Goal: Task Accomplishment & Management: Complete application form

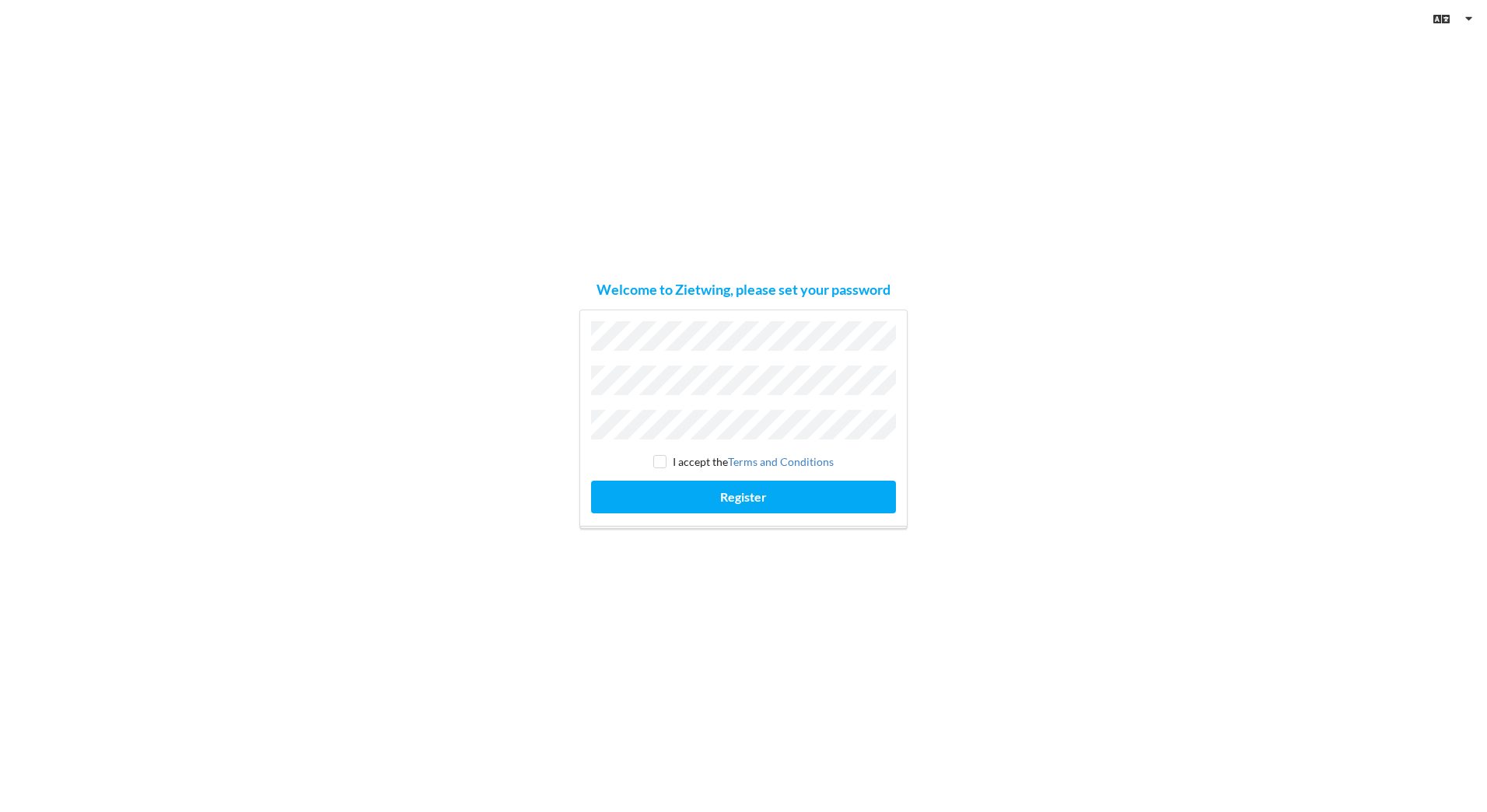
click at [685, 291] on div "Welcome to Zietwing, please set your password" at bounding box center [743, 289] width 294 height 18
copy div "Zietwing"
click at [661, 455] on input "checkbox" at bounding box center [660, 461] width 13 height 13
checkbox input "true"
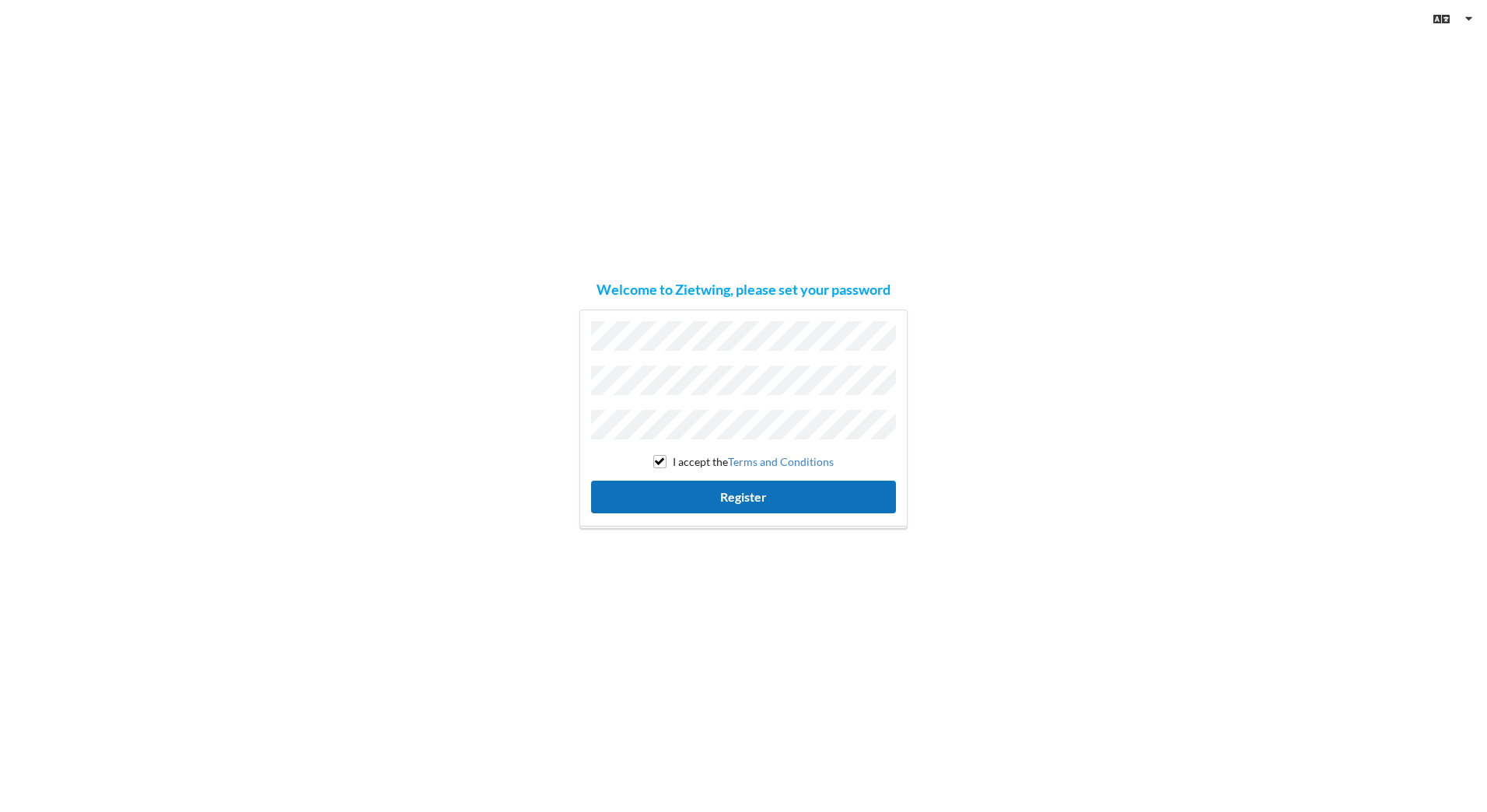
click at [654, 487] on button "Register" at bounding box center [743, 496] width 305 height 32
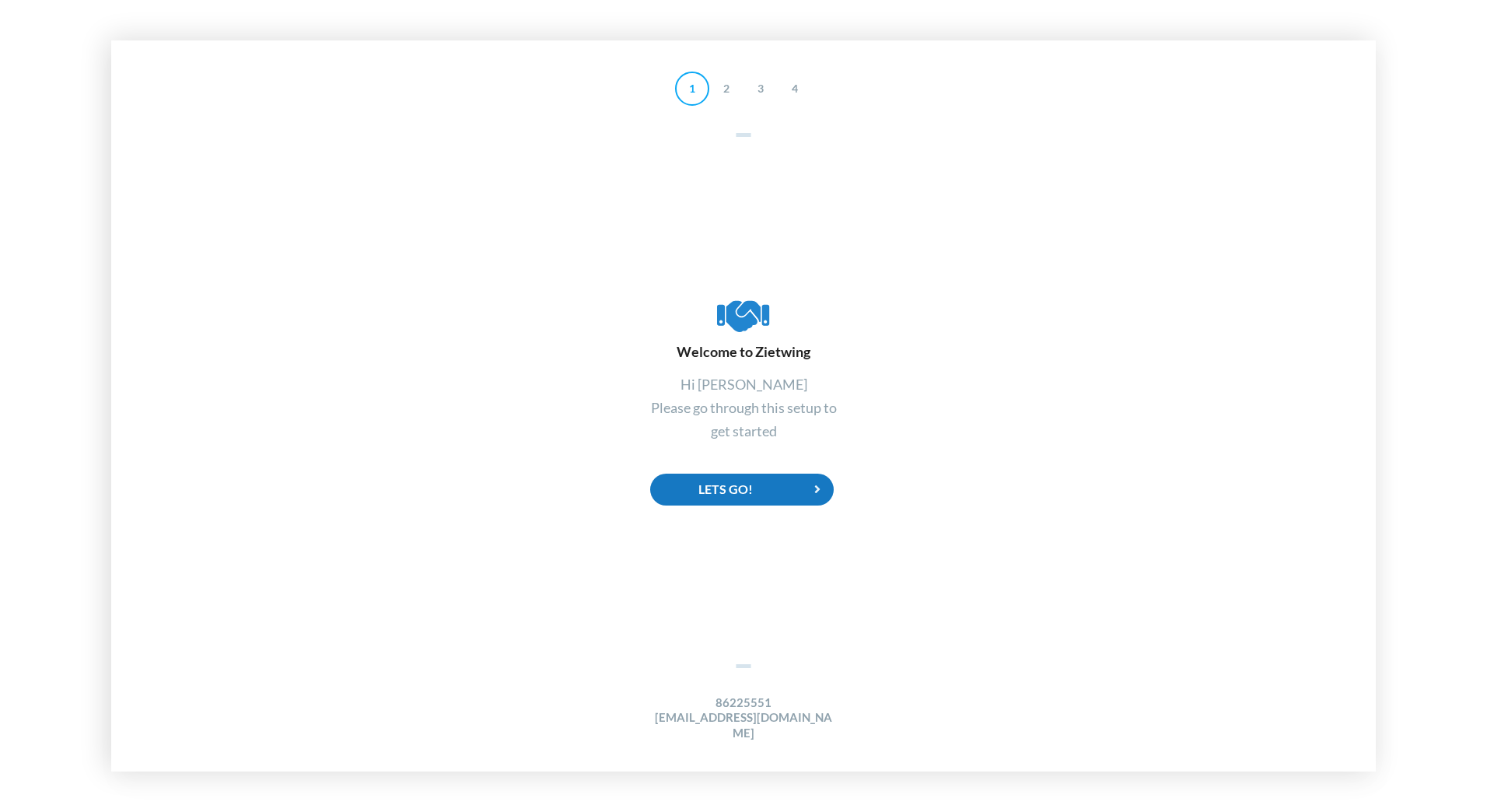
click at [707, 495] on div "Lets Go!" at bounding box center [742, 489] width 184 height 32
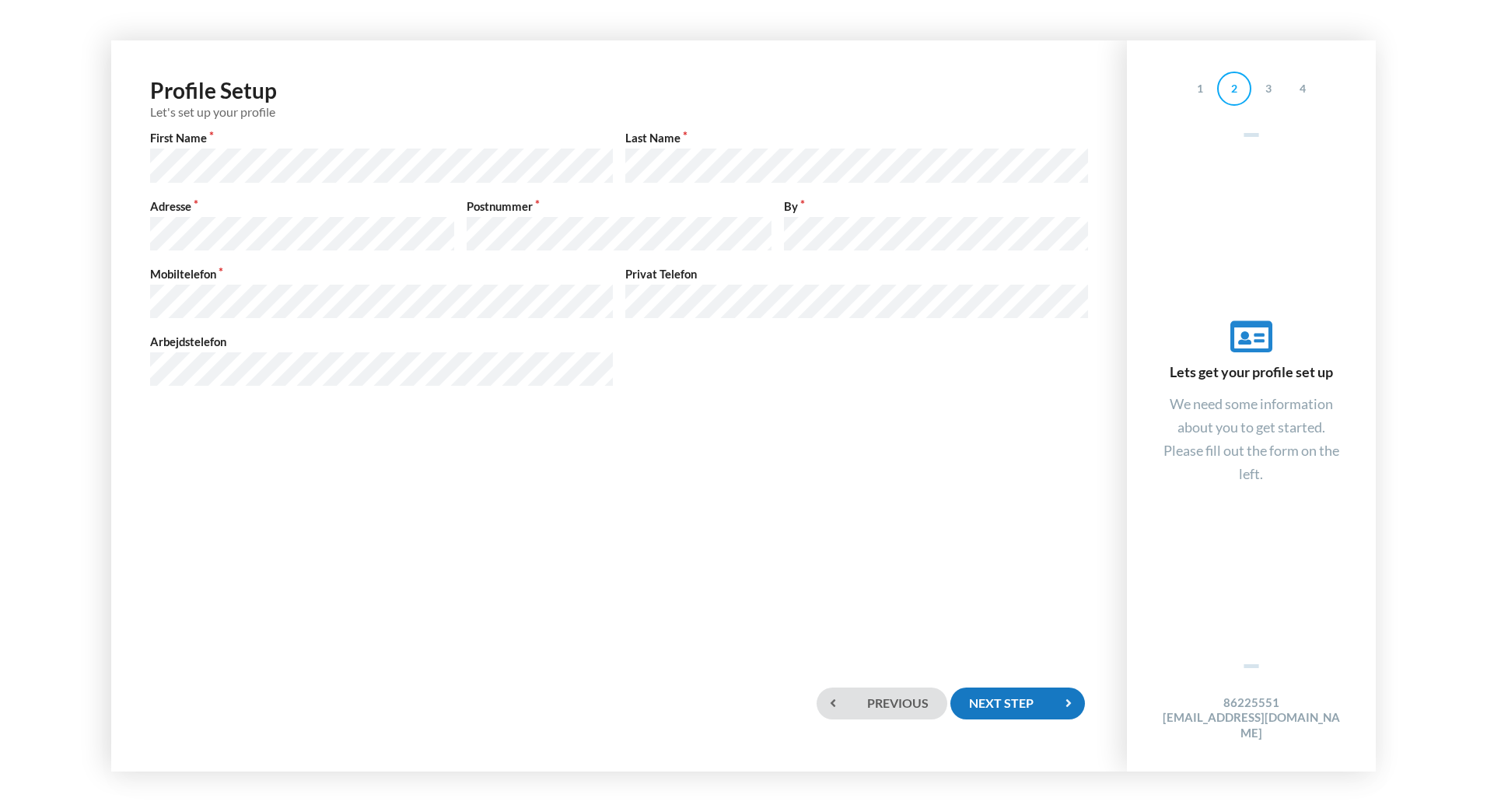
click at [1025, 707] on div "Next step" at bounding box center [1017, 703] width 134 height 32
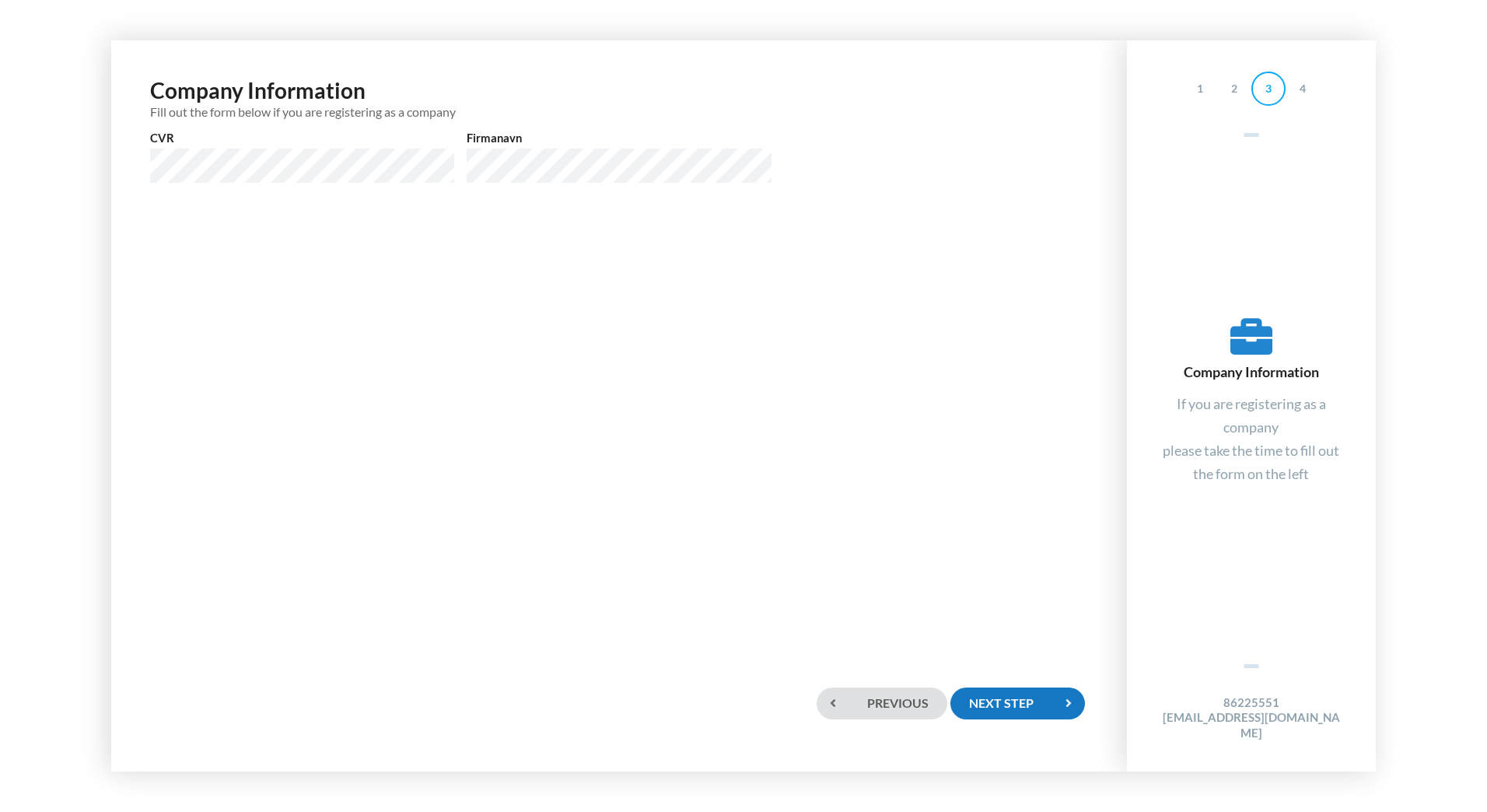
click at [989, 703] on div "Next step" at bounding box center [1017, 703] width 134 height 32
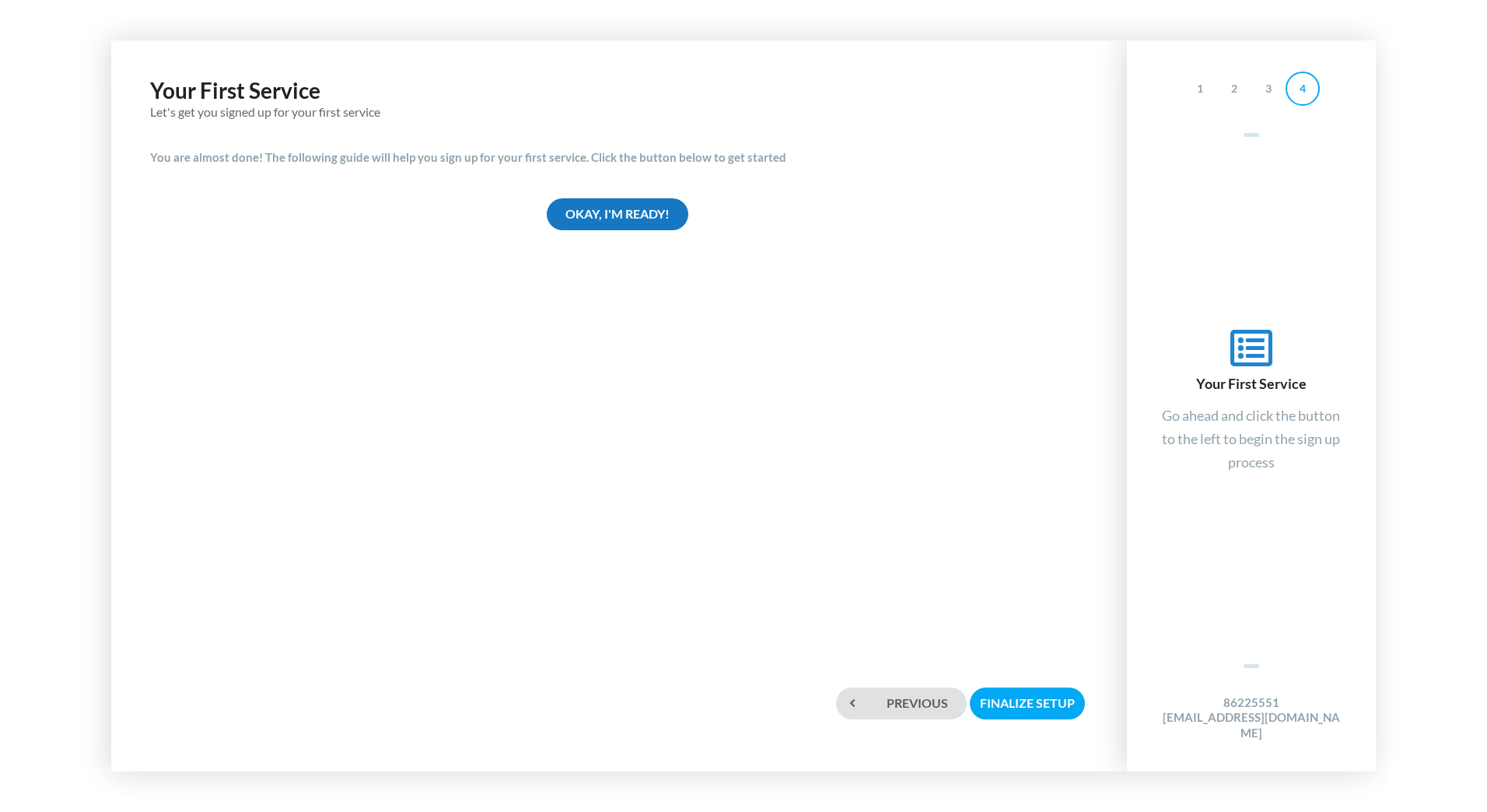
click at [602, 217] on div "Okay, I'm ready!" at bounding box center [618, 214] width 142 height 32
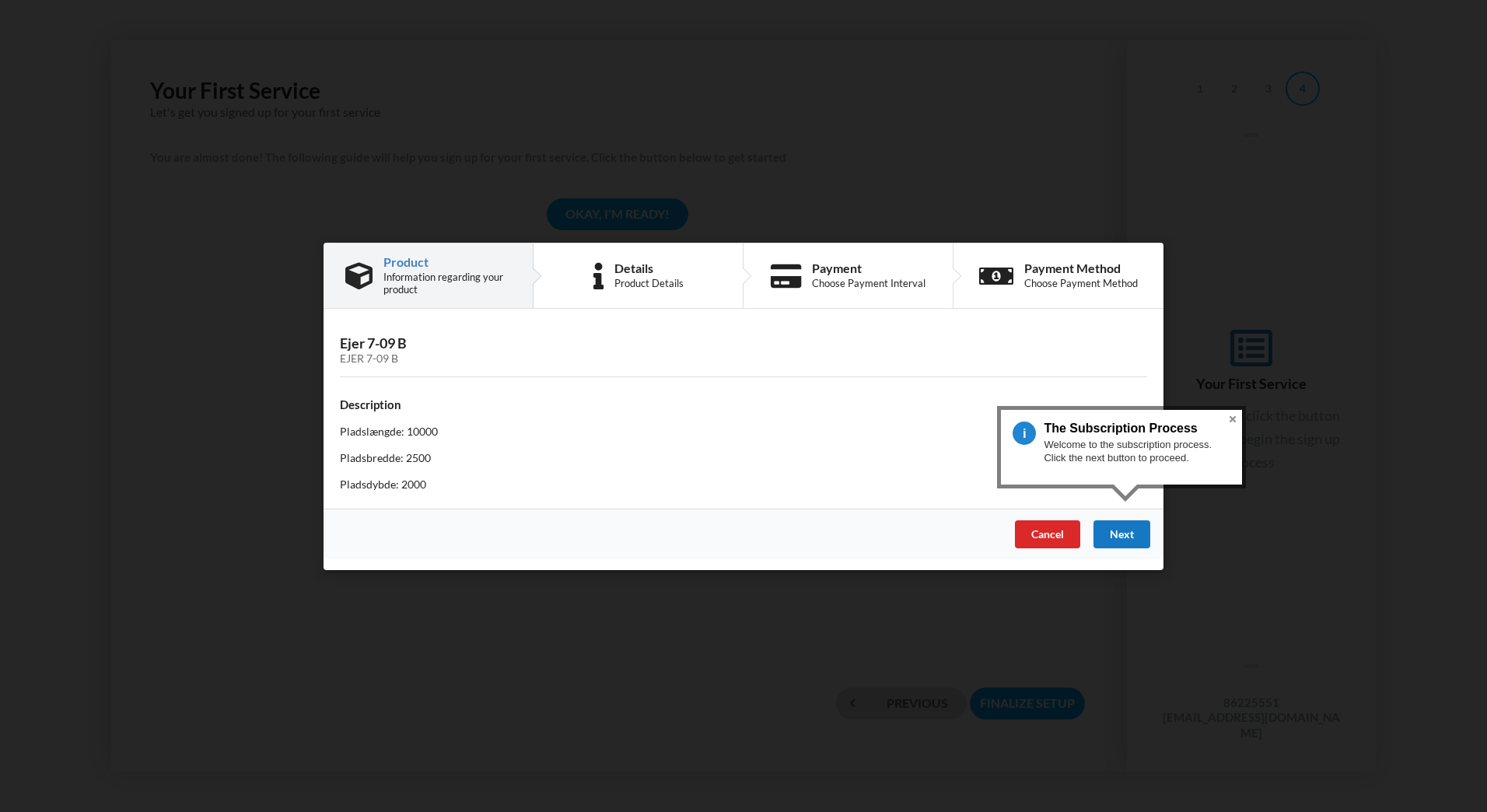
click at [1130, 533] on div "Next" at bounding box center [1122, 533] width 57 height 28
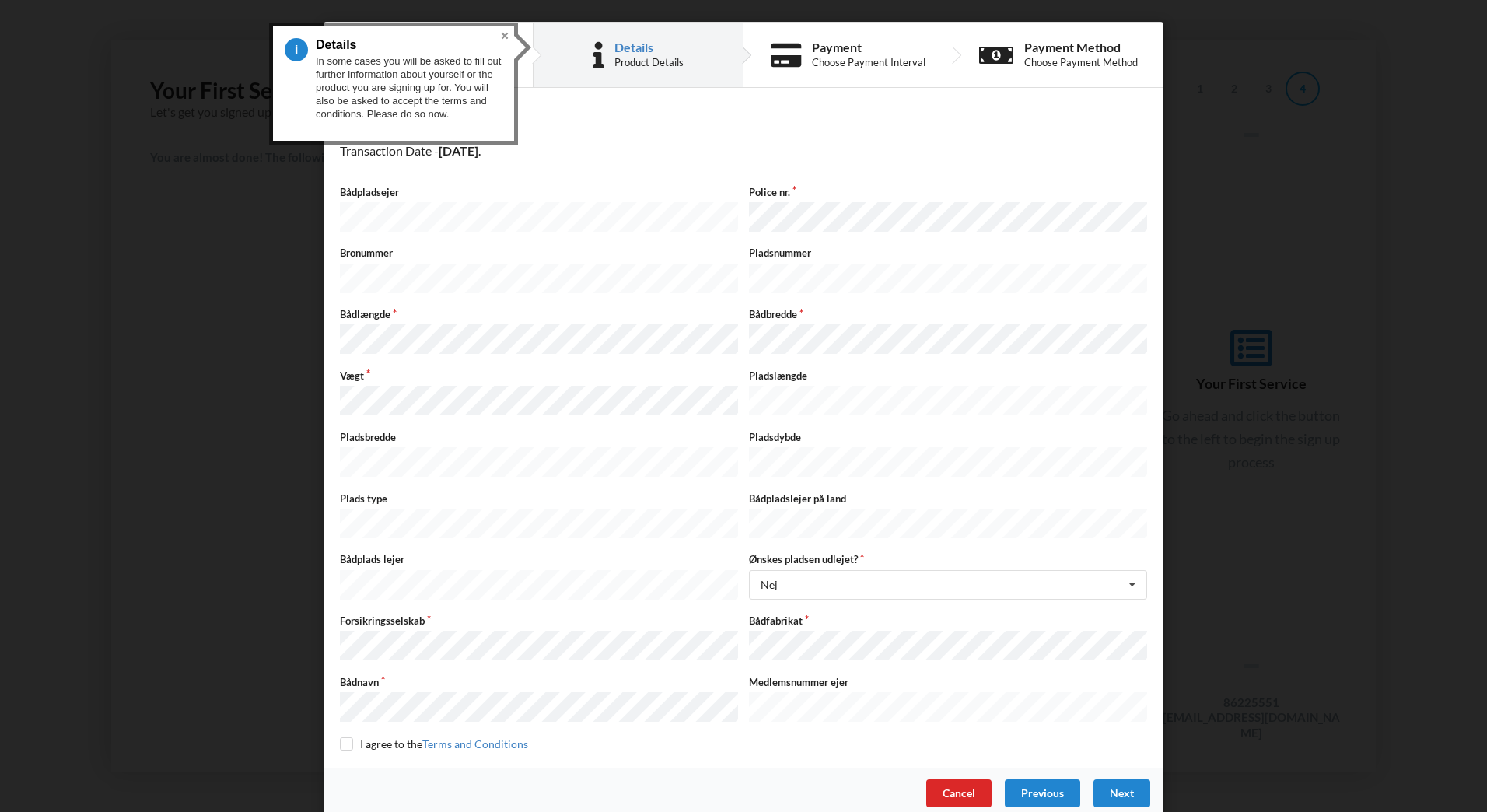
click at [830, 370] on label "Pladslængde" at bounding box center [948, 375] width 398 height 14
click at [1117, 779] on div "Next" at bounding box center [1122, 793] width 57 height 28
click at [346, 736] on input "checkbox" at bounding box center [346, 743] width 13 height 13
checkbox input "true"
click at [1125, 779] on div "Next" at bounding box center [1122, 793] width 57 height 28
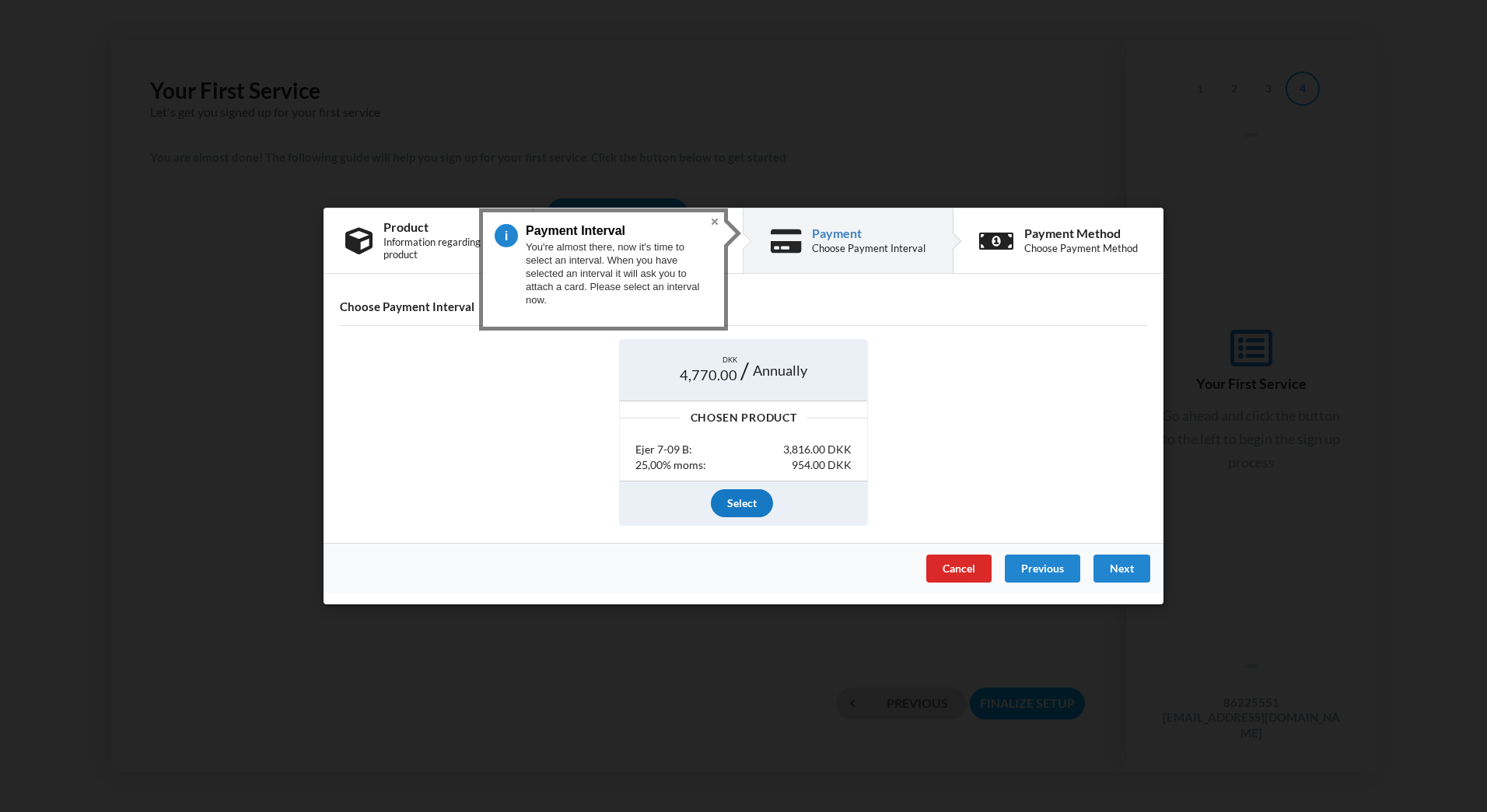
click at [744, 502] on div "Select" at bounding box center [742, 502] width 62 height 28
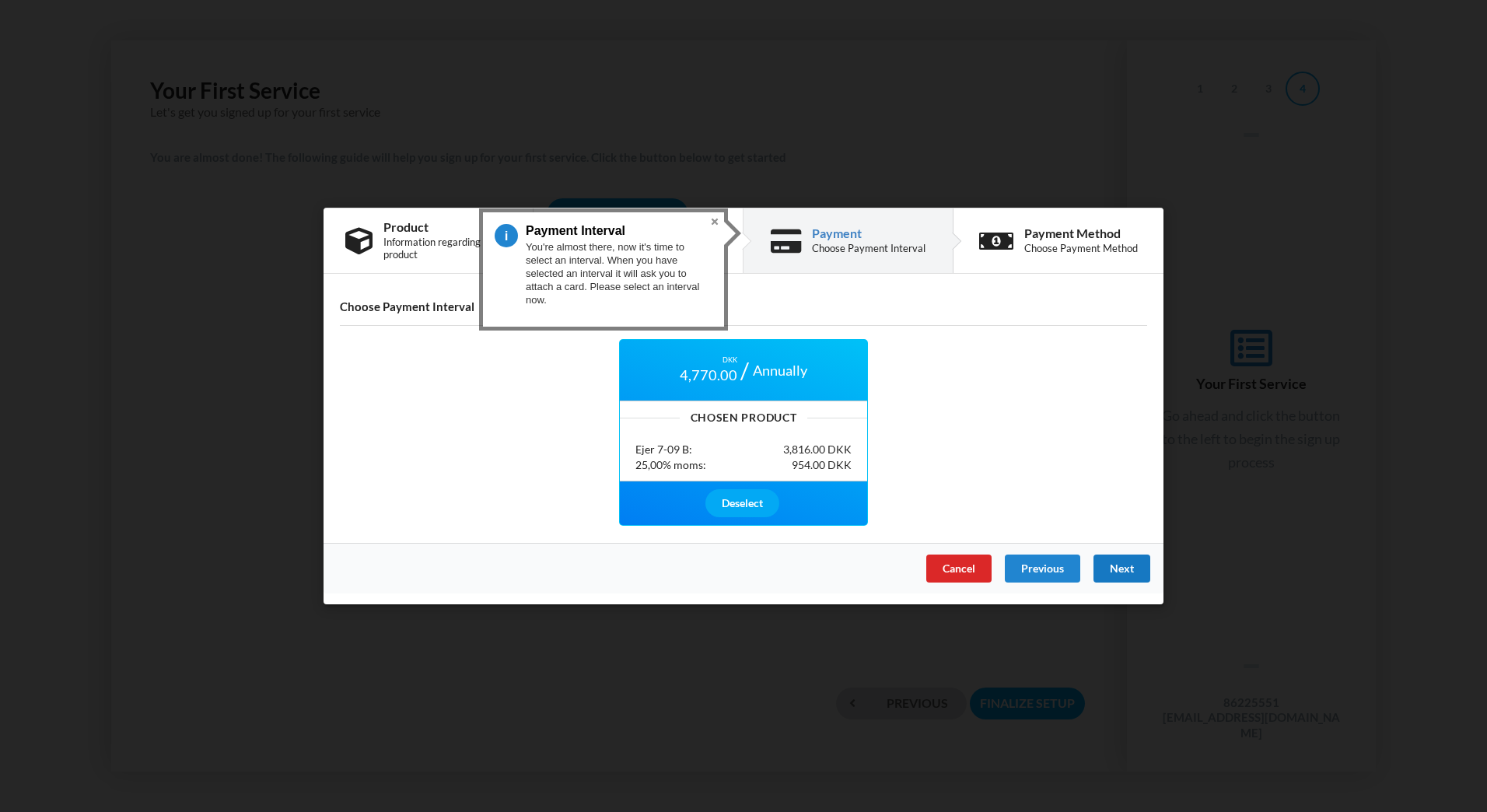
click at [1111, 570] on div "Next" at bounding box center [1122, 568] width 57 height 28
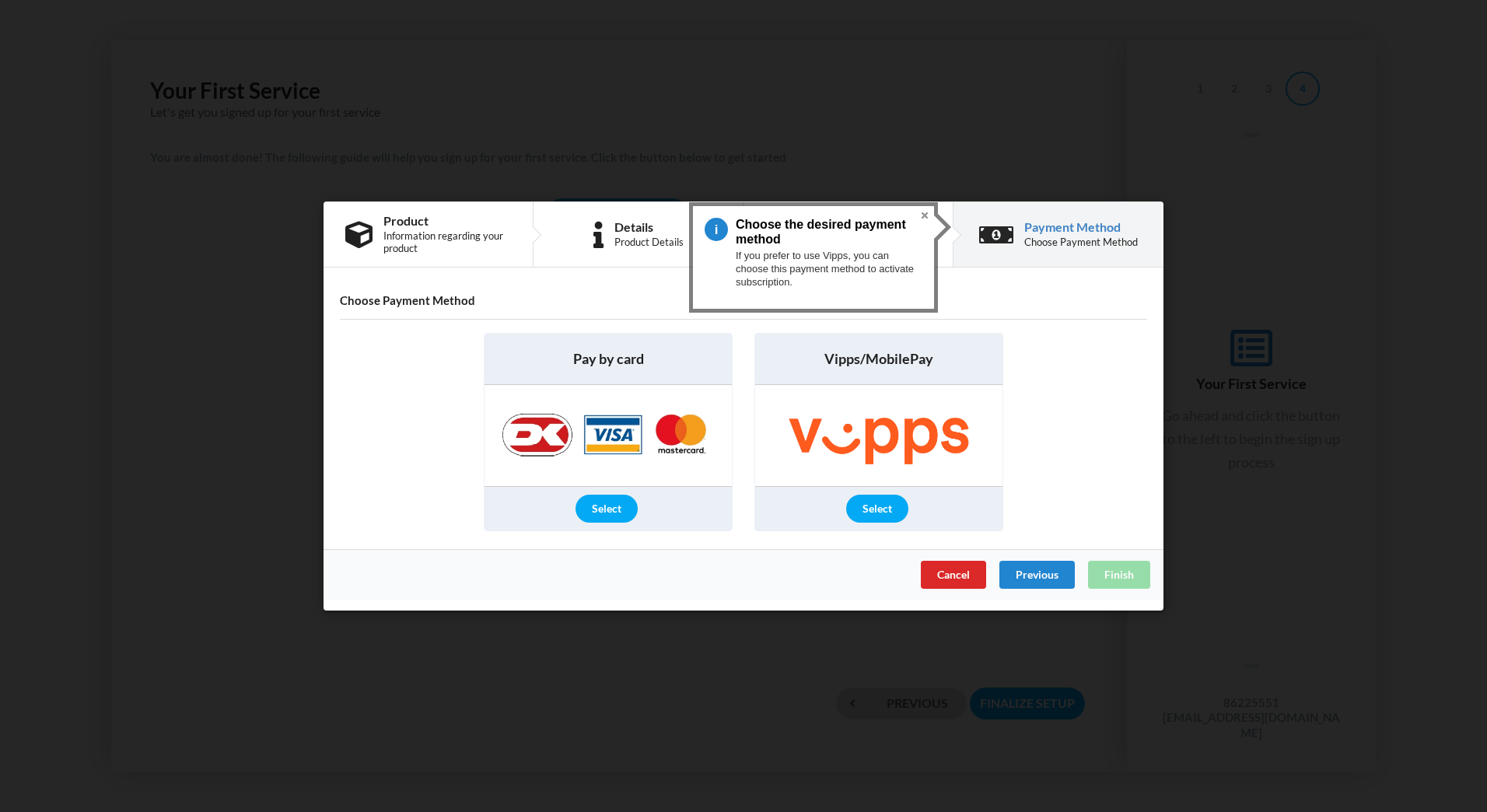
click at [608, 510] on div "Select" at bounding box center [607, 508] width 62 height 28
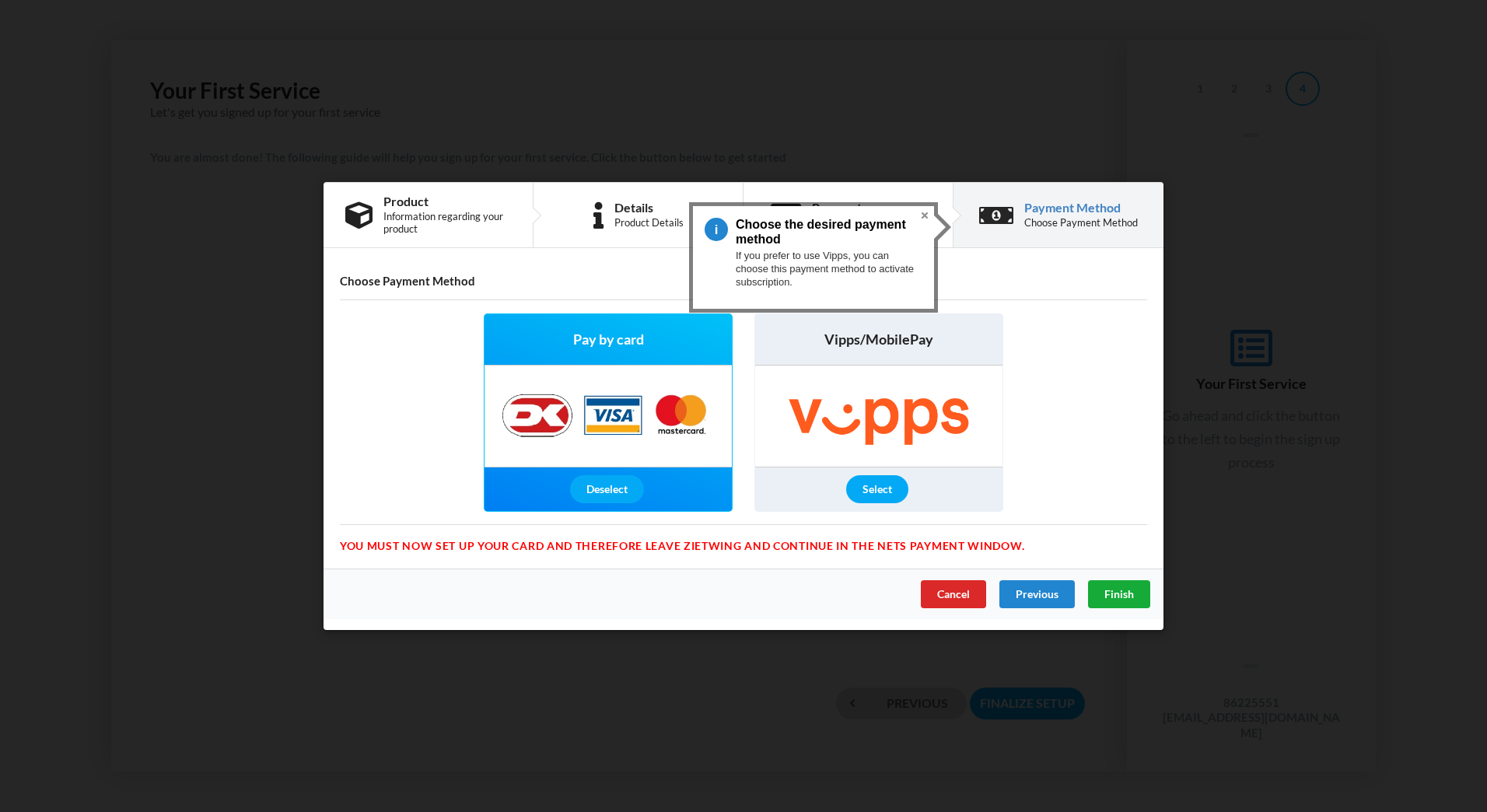
click at [1113, 591] on span "Finish" at bounding box center [1119, 593] width 30 height 13
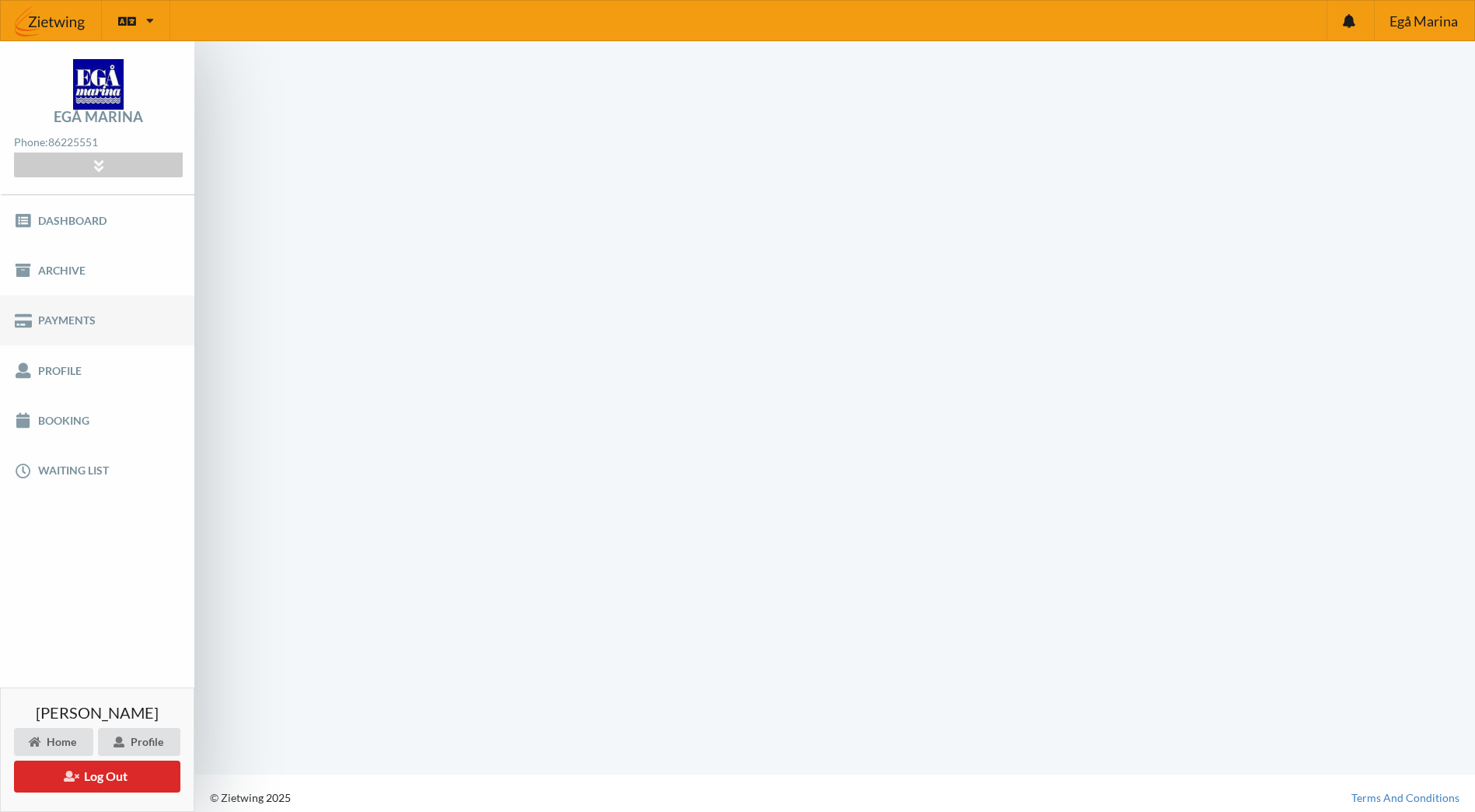
click at [86, 315] on link "Payments" at bounding box center [97, 320] width 195 height 50
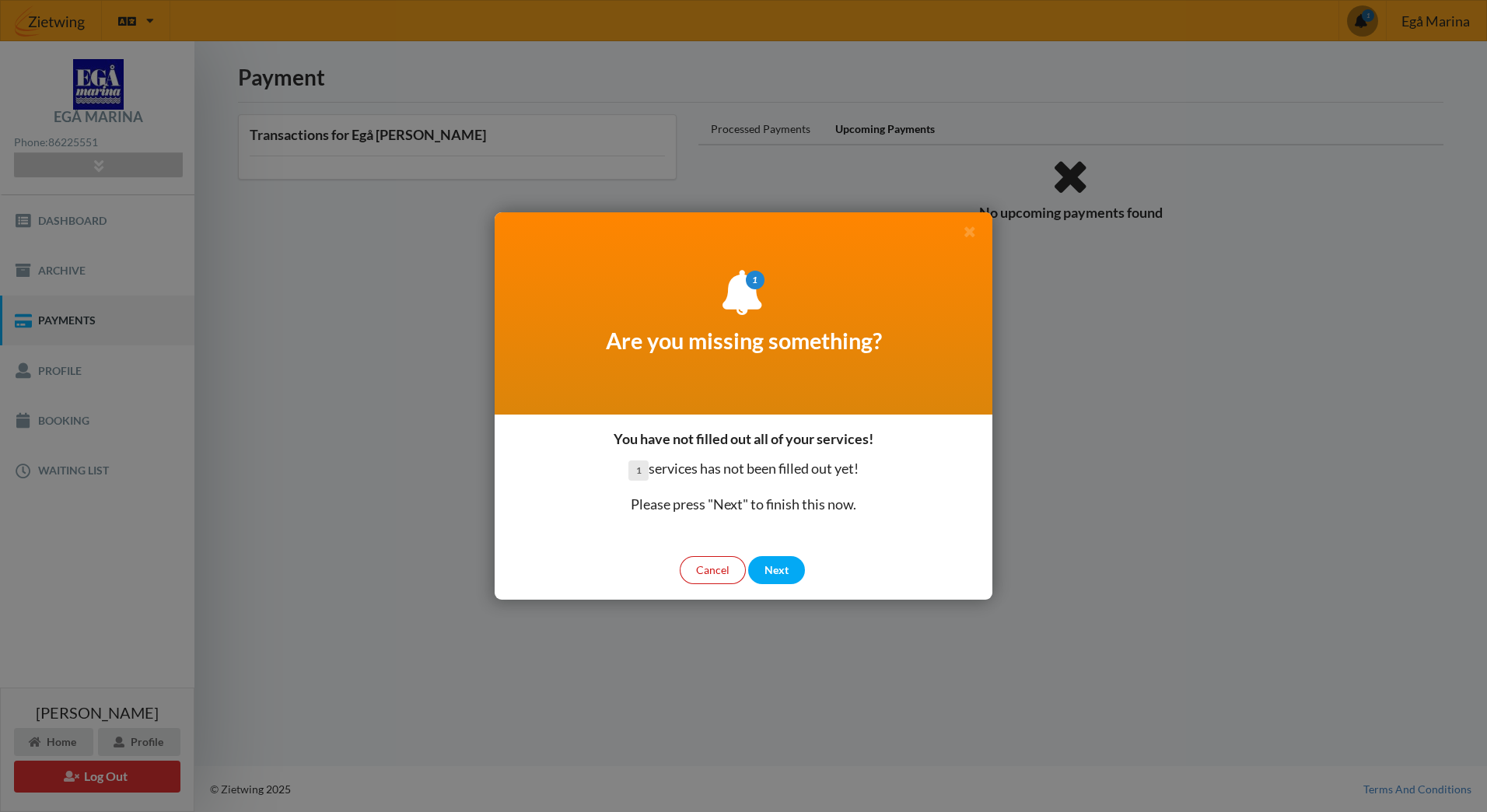
click at [722, 571] on div "Cancel" at bounding box center [713, 570] width 66 height 28
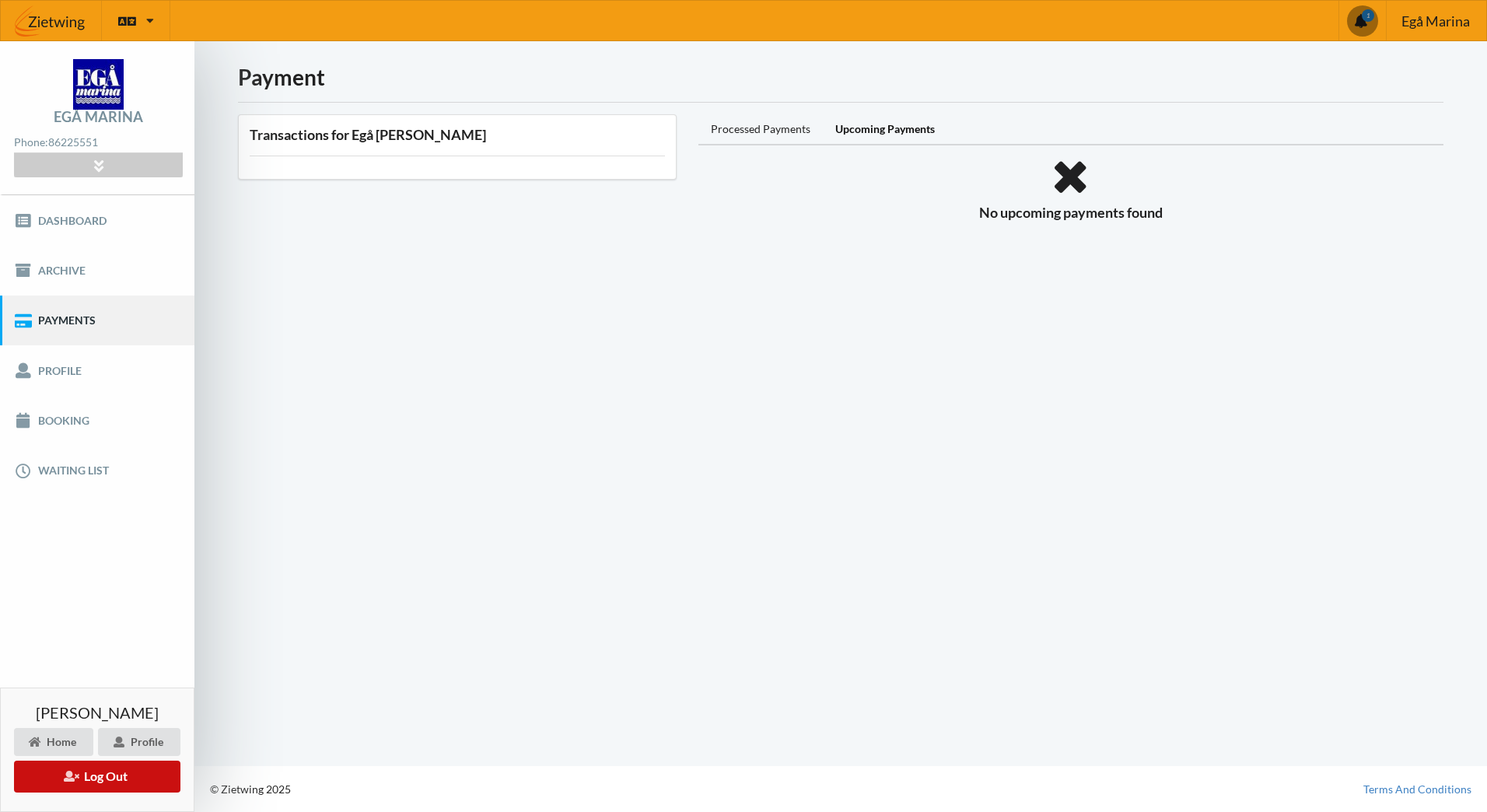
click at [102, 771] on button "Log Out" at bounding box center [97, 776] width 167 height 32
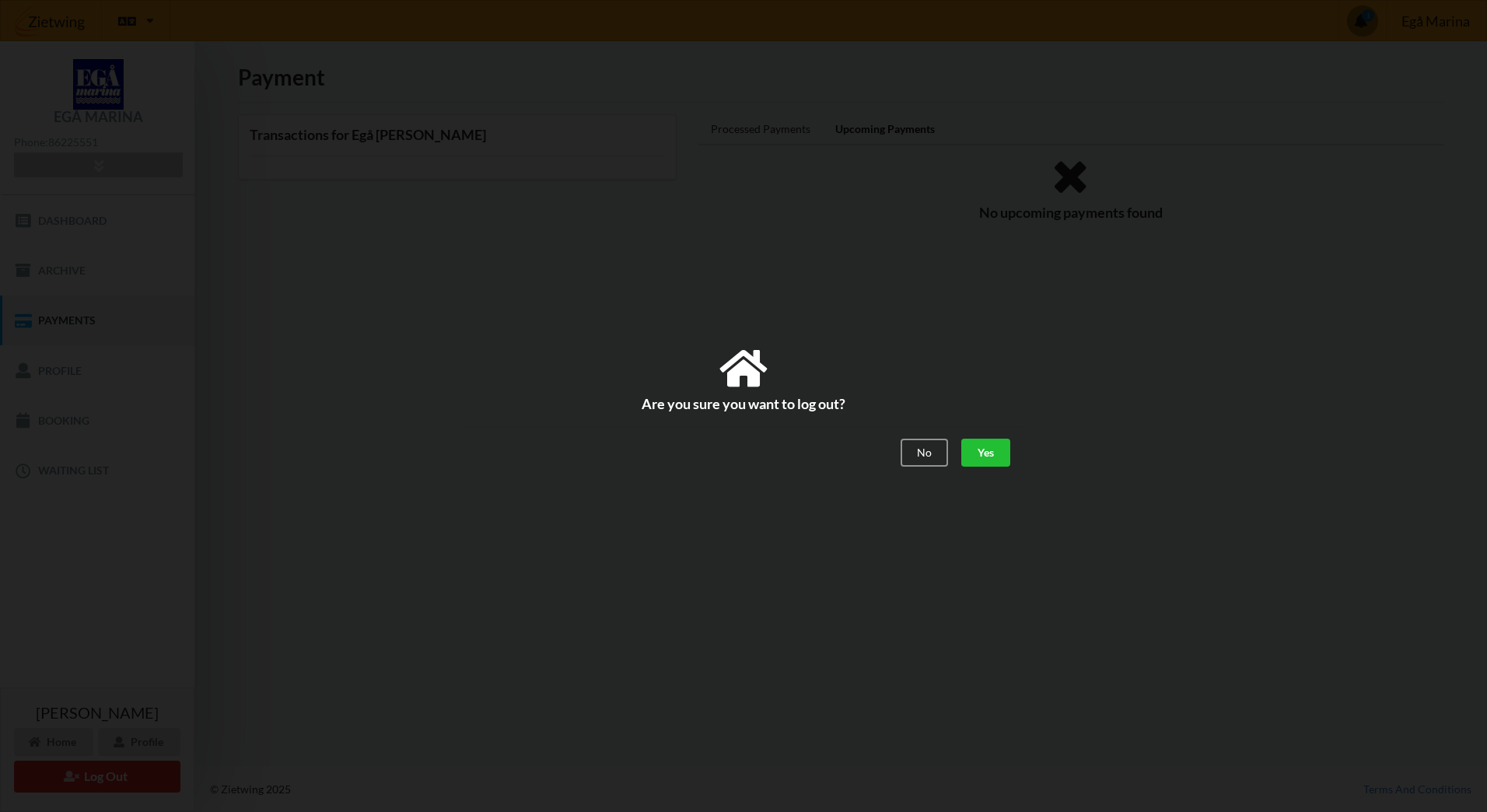
click at [981, 447] on div "Yes" at bounding box center [985, 453] width 49 height 28
